Goal: Entertainment & Leisure: Consume media (video, audio)

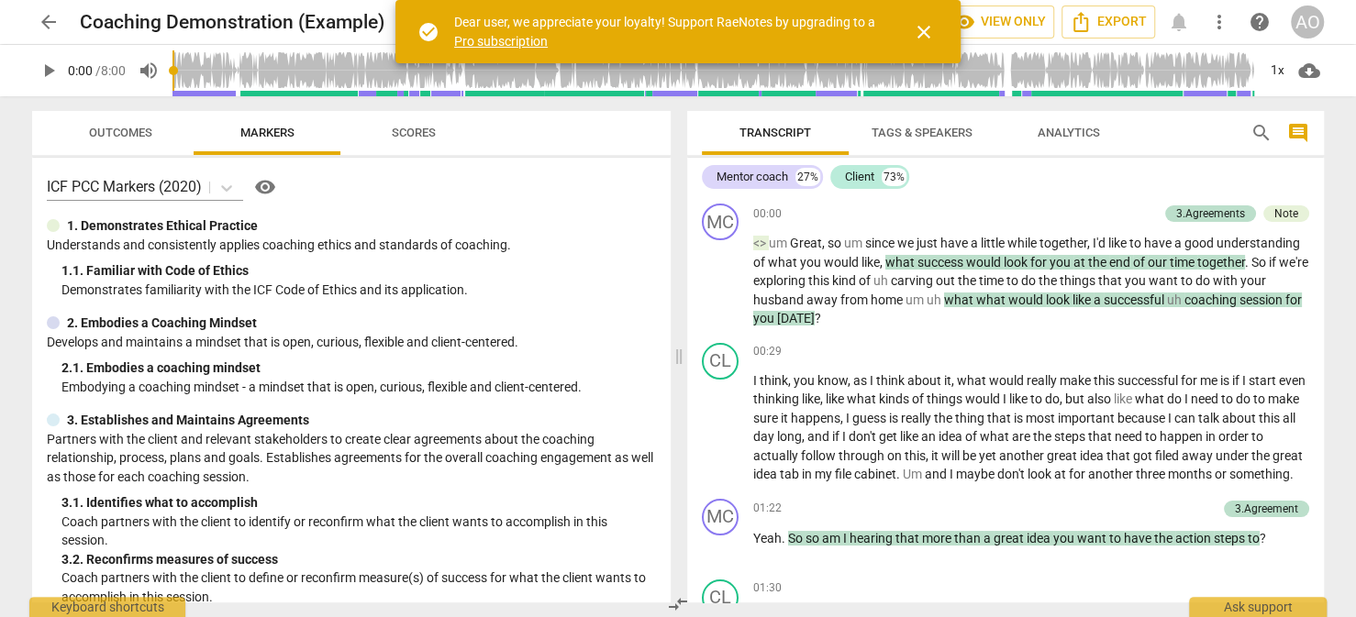
click at [905, 28] on span "close" at bounding box center [924, 32] width 22 height 22
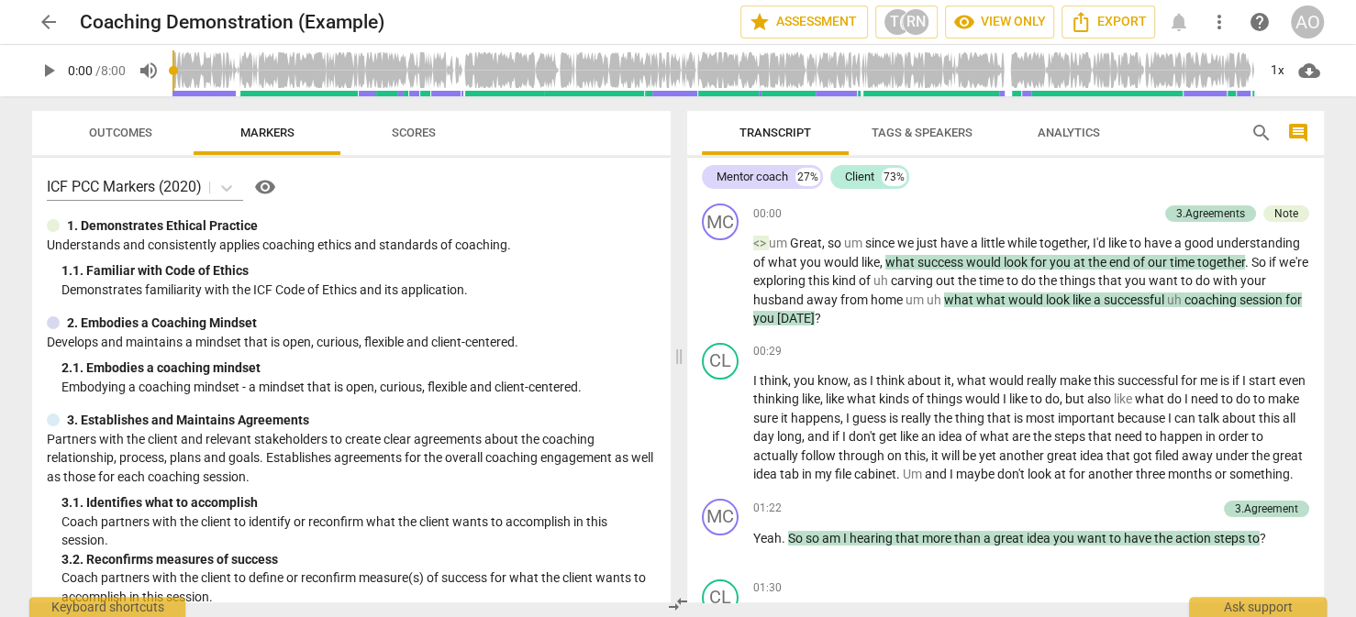
click at [41, 69] on span "play_arrow" at bounding box center [49, 71] width 22 height 22
type input "2"
click at [46, 69] on span "pause" at bounding box center [49, 71] width 22 height 22
type input "10"
